Goal: Browse casually

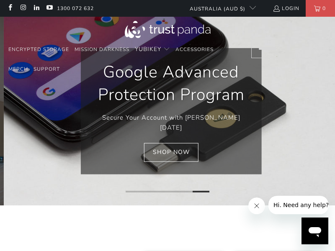
scroll to position [0, 719]
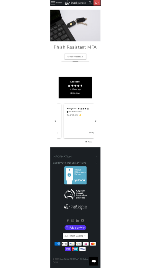
scroll to position [0, 435]
